Goal: Find specific page/section: Find specific page/section

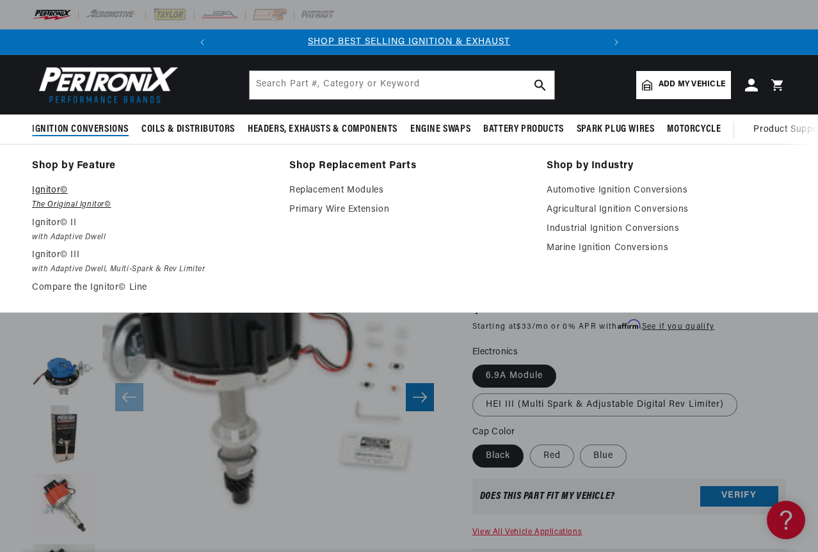
click at [54, 193] on p "Ignitor©" at bounding box center [151, 190] width 239 height 15
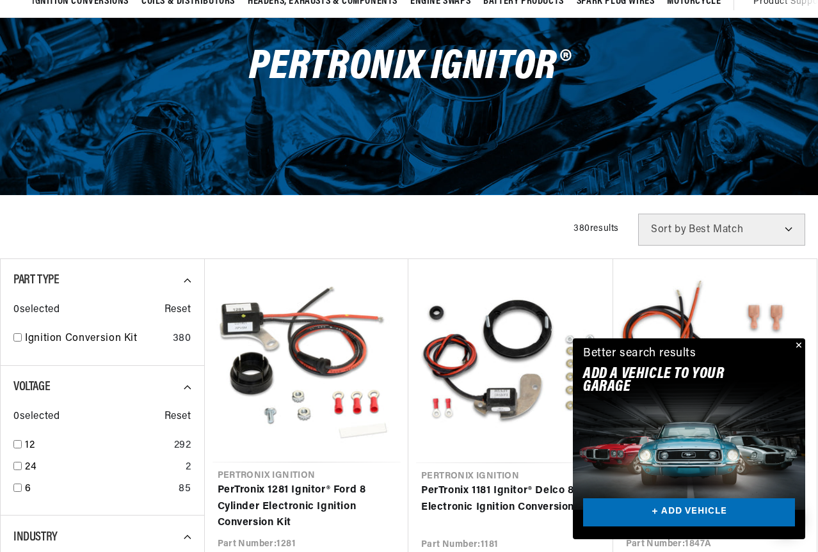
click at [800, 345] on button "Close" at bounding box center [797, 345] width 15 height 15
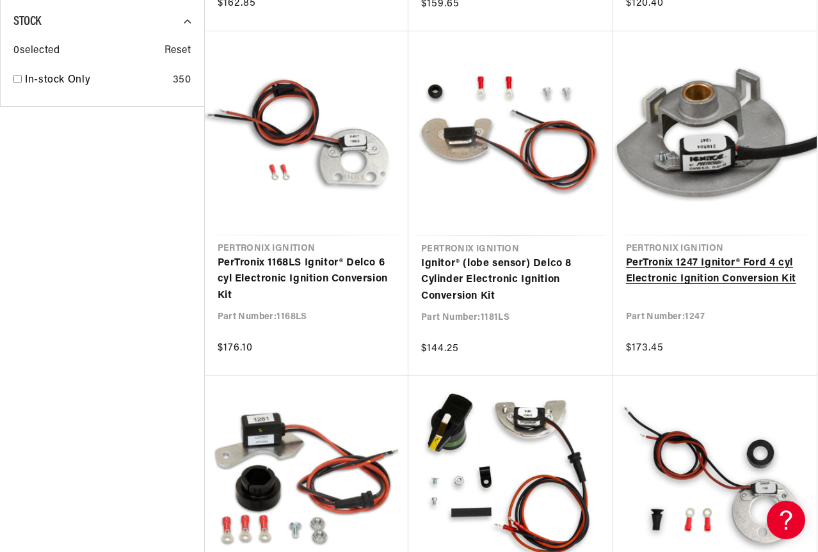
scroll to position [1152, 0]
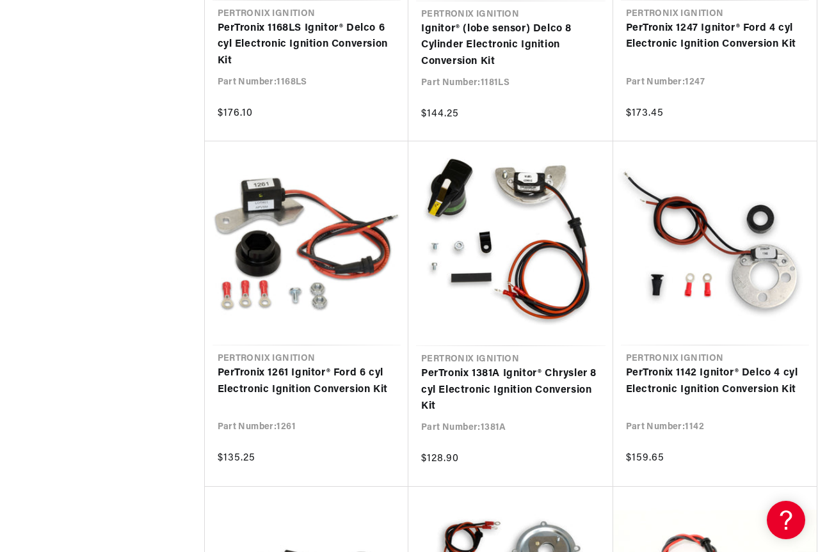
scroll to position [0, 388]
